Goal: Navigation & Orientation: Understand site structure

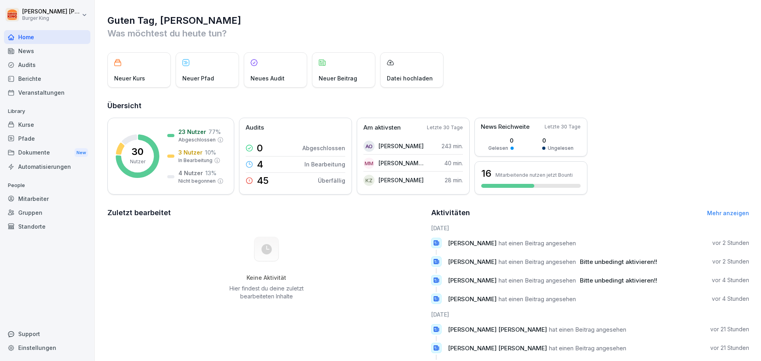
click at [37, 50] on div "News" at bounding box center [47, 51] width 86 height 14
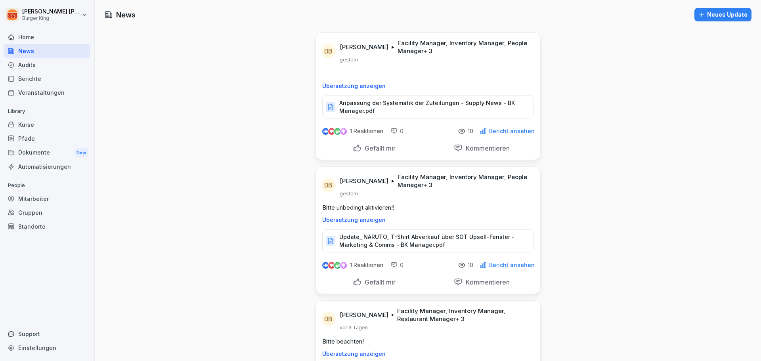
click at [35, 36] on div "Home" at bounding box center [47, 37] width 86 height 14
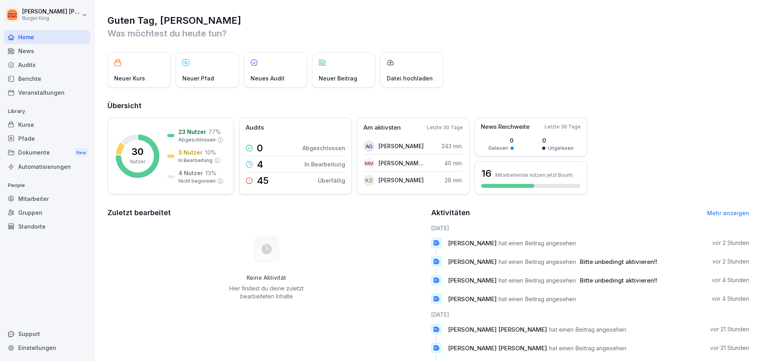
click at [148, 72] on div "Neuer Kurs" at bounding box center [138, 69] width 63 height 35
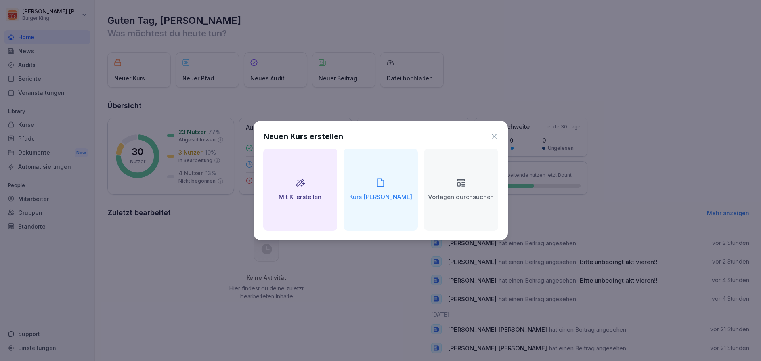
click at [494, 130] on div "Neuen Kurs erstellen Mit KI erstellen Kurs manuell erstellen Vorlagen durchsuch…" at bounding box center [381, 180] width 254 height 119
click at [496, 135] on icon at bounding box center [494, 136] width 8 height 8
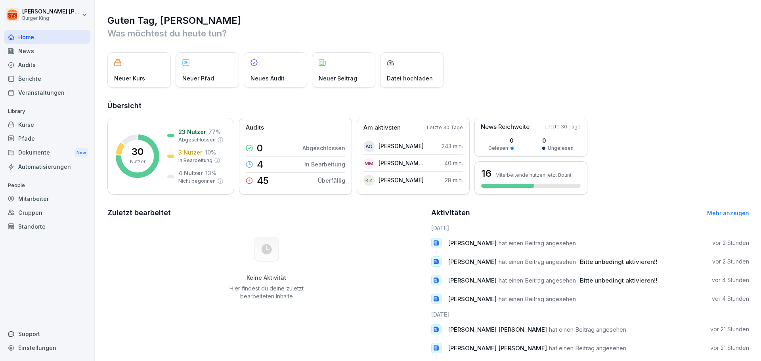
click at [213, 66] on div "Neuer Pfad" at bounding box center [207, 69] width 63 height 35
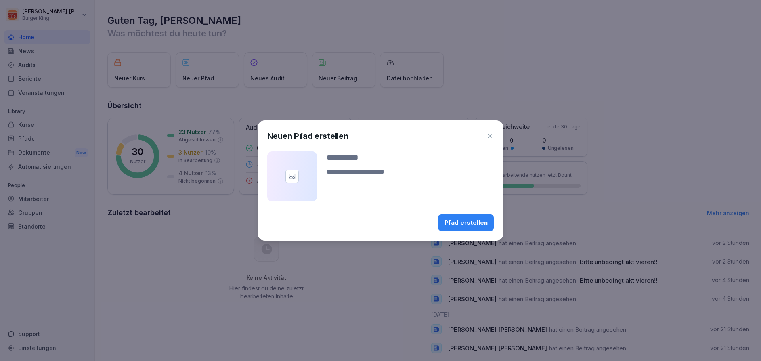
click at [488, 134] on icon "button" at bounding box center [490, 136] width 8 height 8
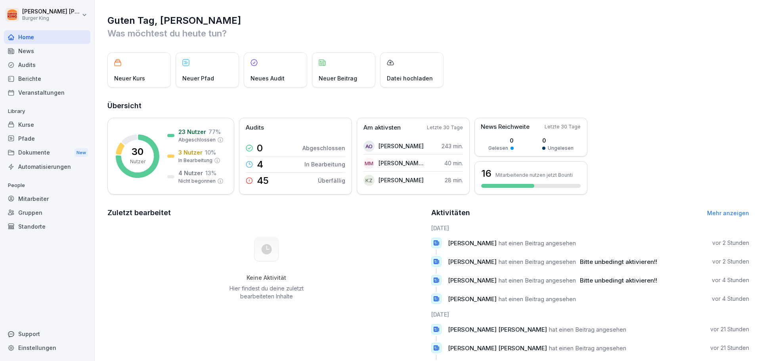
click at [34, 49] on div "News" at bounding box center [47, 51] width 86 height 14
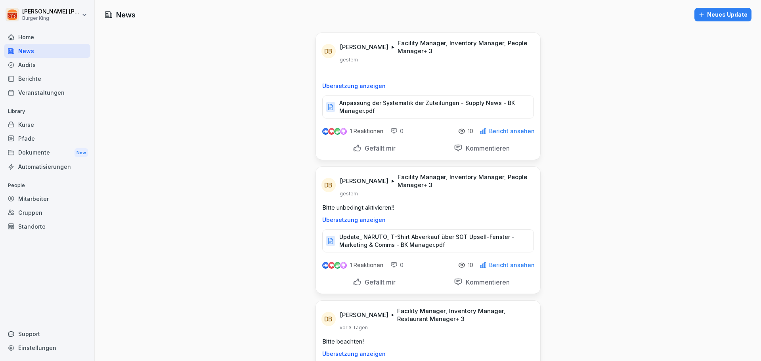
click at [27, 63] on div "Audits" at bounding box center [47, 65] width 86 height 14
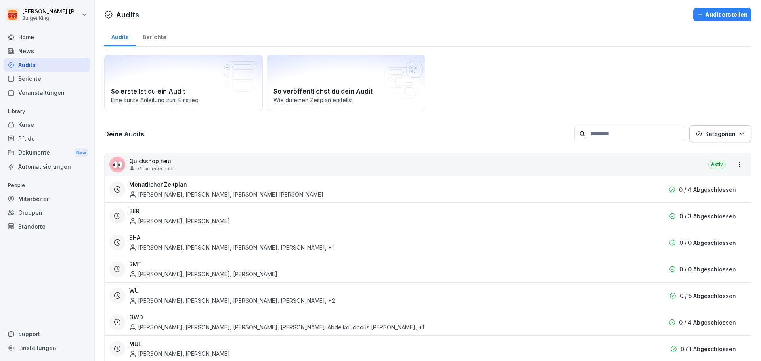
click at [175, 184] on h3 "Monatlicher Zeitplan" at bounding box center [158, 184] width 58 height 8
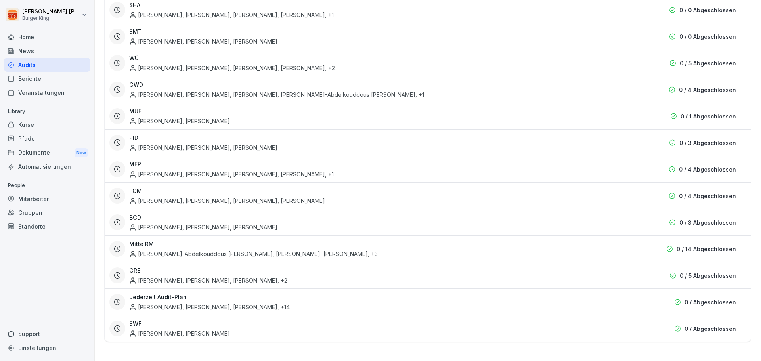
scroll to position [239, 0]
click at [277, 276] on div "[PERSON_NAME], [PERSON_NAME], [PERSON_NAME] , +2" at bounding box center [208, 280] width 158 height 8
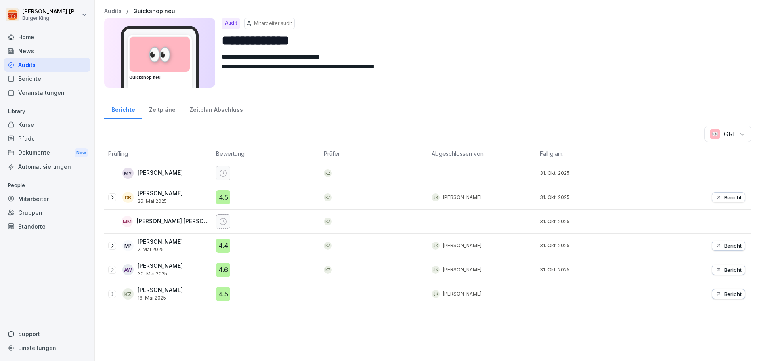
click at [26, 197] on div "Mitarbeiter" at bounding box center [47, 199] width 86 height 14
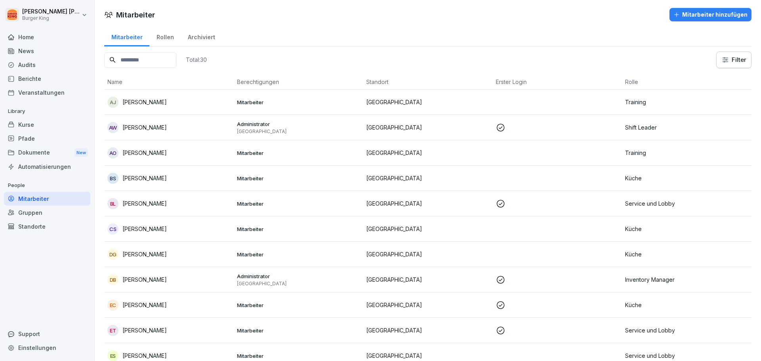
click at [150, 151] on p "[PERSON_NAME]" at bounding box center [144, 153] width 44 height 8
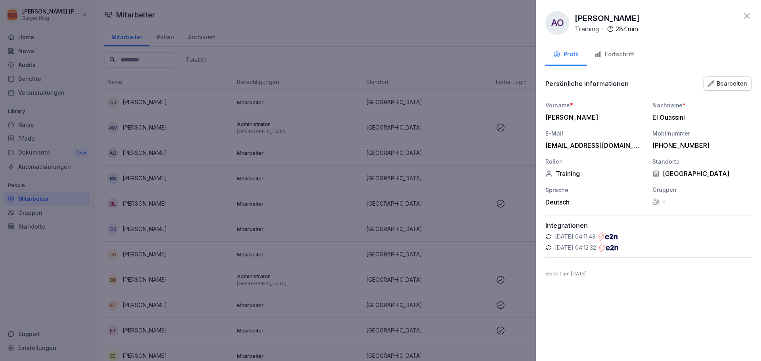
click at [619, 54] on div "Fortschritt" at bounding box center [614, 54] width 40 height 9
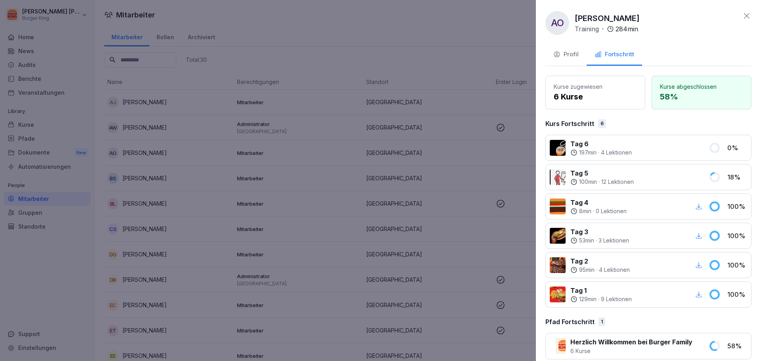
click at [568, 56] on div "Profil" at bounding box center [565, 54] width 25 height 9
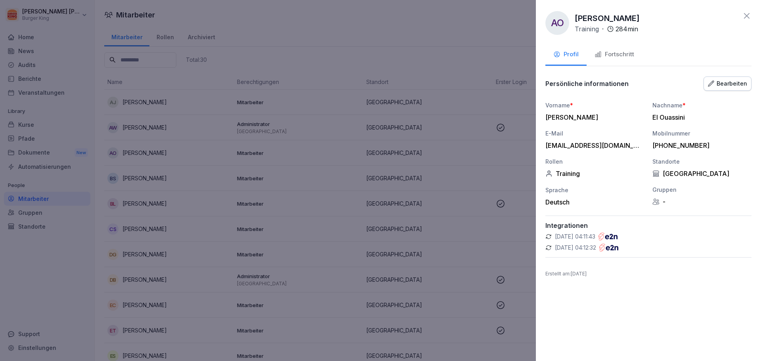
click at [561, 22] on div "AO" at bounding box center [557, 23] width 24 height 24
click at [561, 23] on div "AO" at bounding box center [557, 23] width 24 height 24
click at [158, 158] on div at bounding box center [380, 180] width 761 height 361
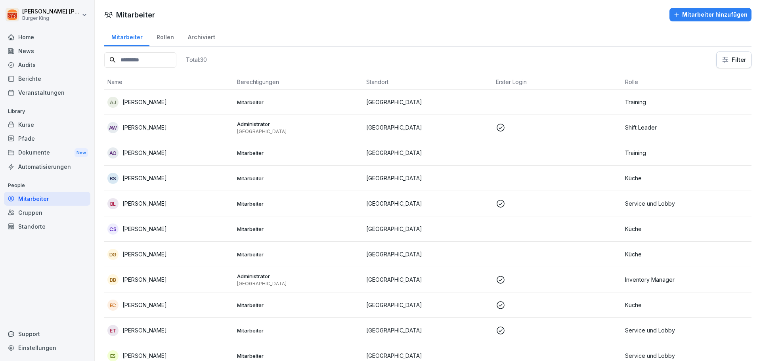
click at [153, 151] on p "[PERSON_NAME]" at bounding box center [144, 153] width 44 height 8
click at [152, 151] on div at bounding box center [380, 180] width 761 height 361
click at [162, 154] on div "[PERSON_NAME]" at bounding box center [168, 152] width 123 height 11
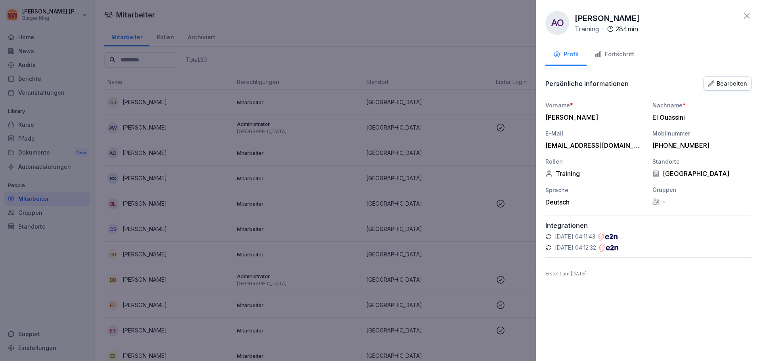
click at [68, 226] on div at bounding box center [380, 180] width 761 height 361
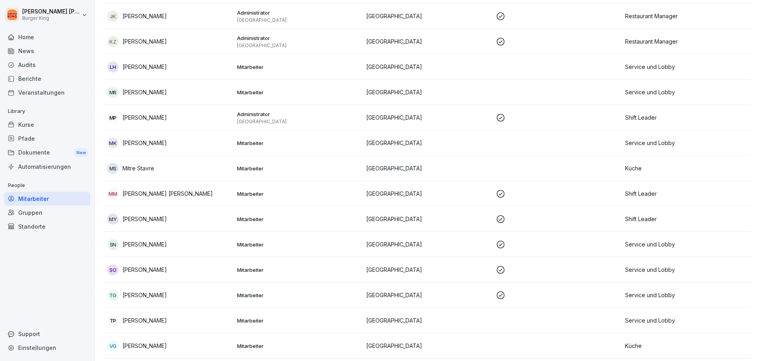
scroll to position [502, 0]
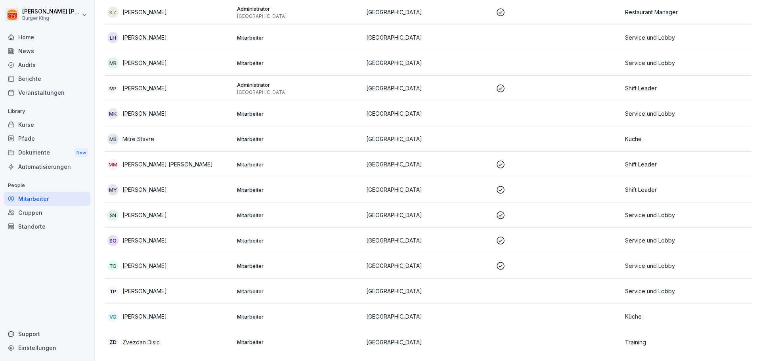
click at [151, 185] on p "[PERSON_NAME]" at bounding box center [144, 189] width 44 height 8
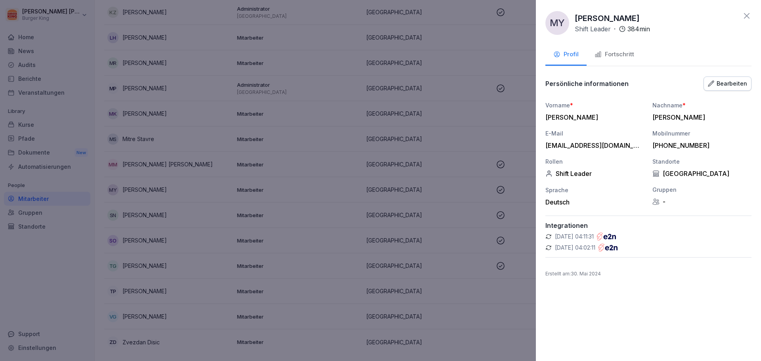
click at [621, 53] on div "Fortschritt" at bounding box center [614, 54] width 40 height 9
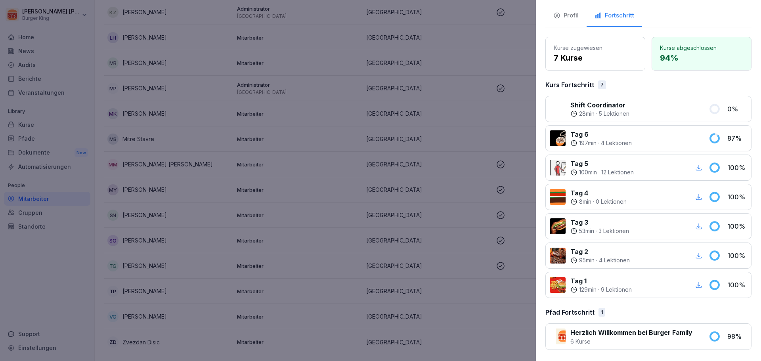
scroll to position [0, 0]
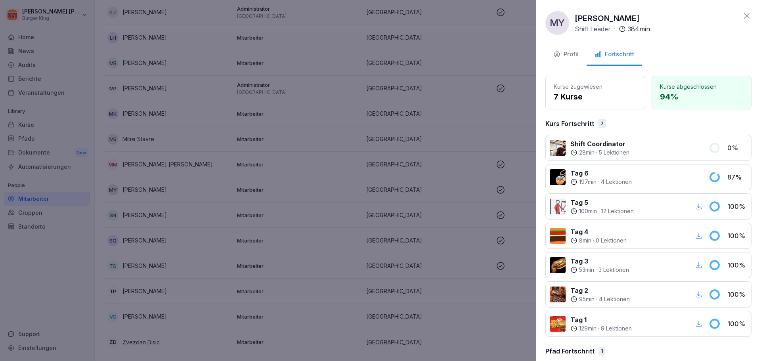
click at [569, 53] on div "Profil" at bounding box center [565, 54] width 25 height 9
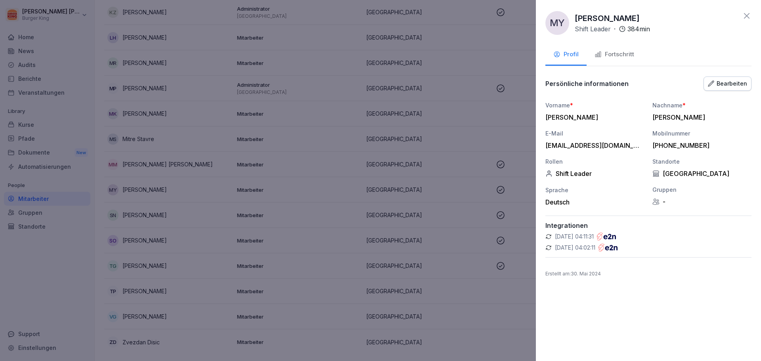
click at [197, 119] on div at bounding box center [380, 180] width 761 height 361
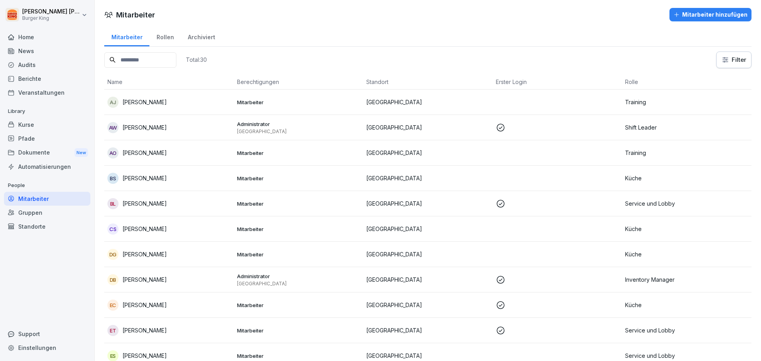
click at [147, 152] on p "[PERSON_NAME]" at bounding box center [144, 153] width 44 height 8
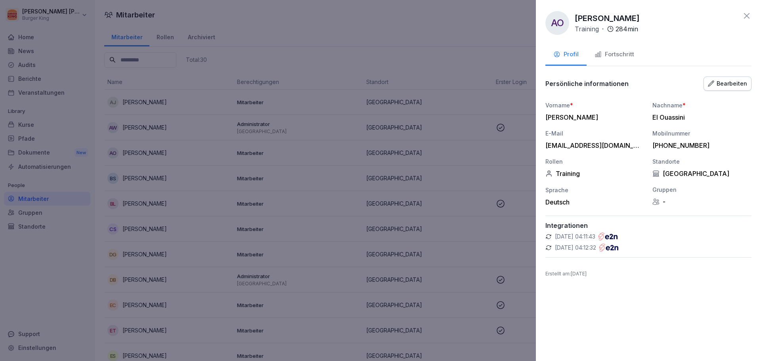
click at [599, 13] on p "[PERSON_NAME]" at bounding box center [607, 18] width 65 height 12
click at [614, 29] on div "284 min" at bounding box center [622, 29] width 31 height 10
click at [632, 30] on p "284 min" at bounding box center [626, 29] width 23 height 10
click at [558, 23] on div "AO" at bounding box center [557, 23] width 24 height 24
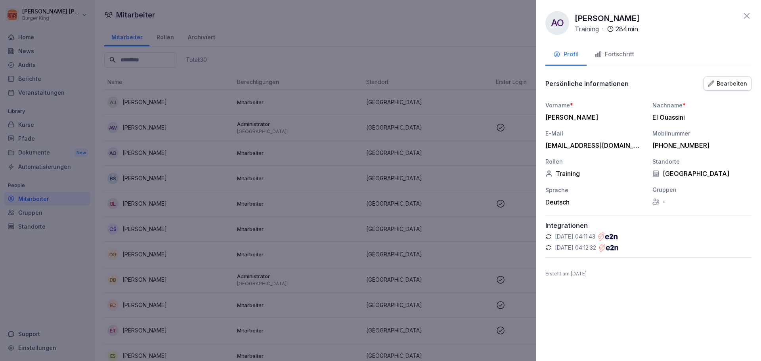
click at [558, 23] on div "AO" at bounding box center [557, 23] width 24 height 24
click at [601, 17] on p "[PERSON_NAME]" at bounding box center [607, 18] width 65 height 12
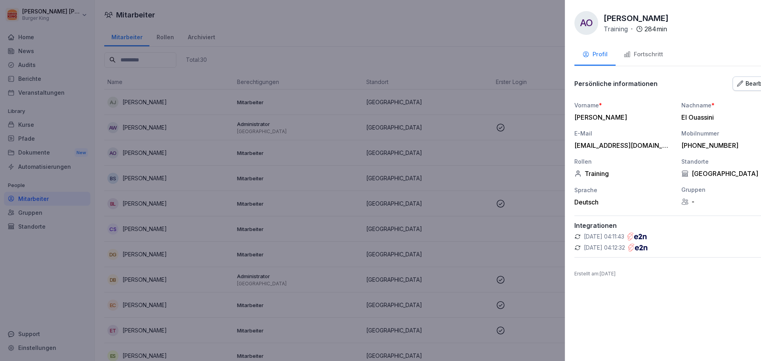
click at [19, 84] on div at bounding box center [380, 180] width 761 height 361
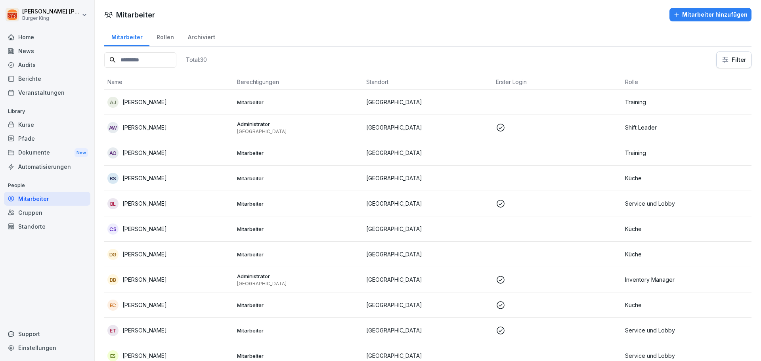
click at [36, 151] on div "Dokumente New" at bounding box center [47, 152] width 86 height 15
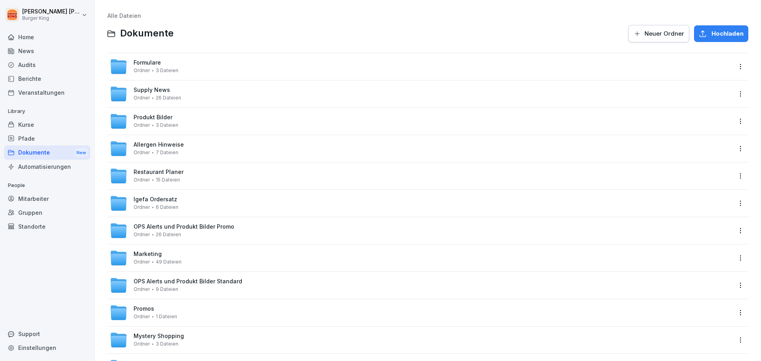
click at [36, 139] on div "Pfade" at bounding box center [47, 139] width 86 height 14
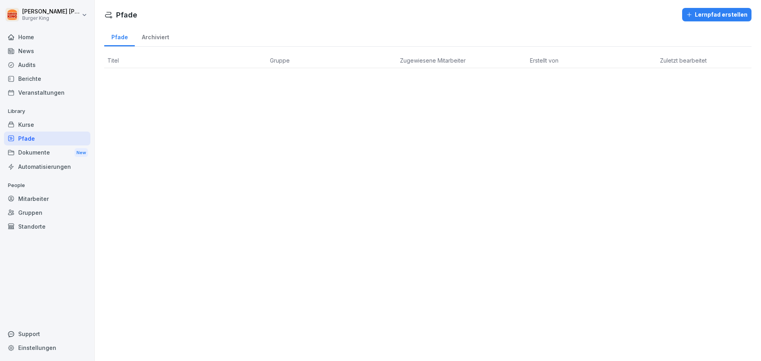
click at [34, 124] on div "Kurse" at bounding box center [47, 125] width 86 height 14
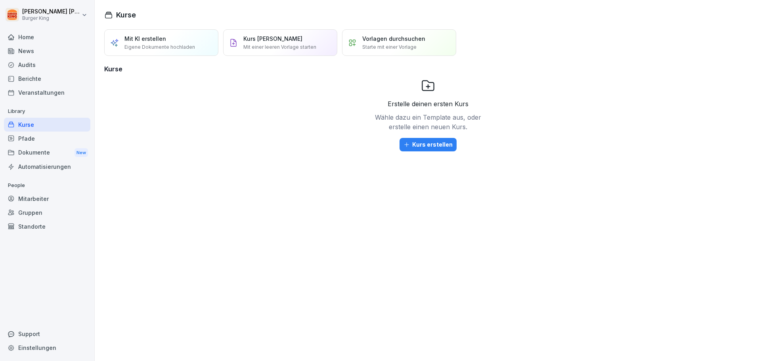
click at [31, 89] on div "Veranstaltungen" at bounding box center [47, 93] width 86 height 14
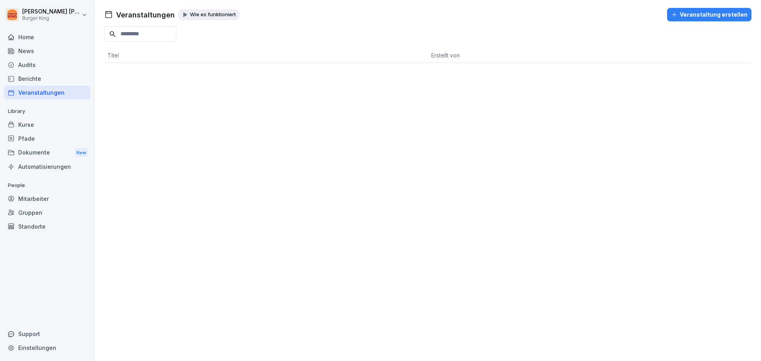
click at [32, 79] on div "Berichte" at bounding box center [47, 79] width 86 height 14
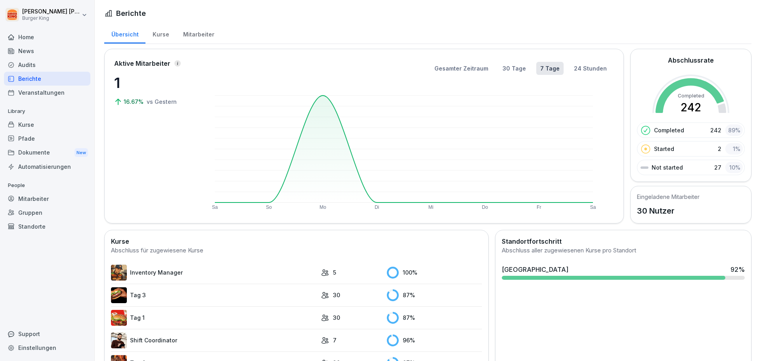
click at [27, 223] on div "Standorte" at bounding box center [47, 227] width 86 height 14
